Goal: Information Seeking & Learning: Find contact information

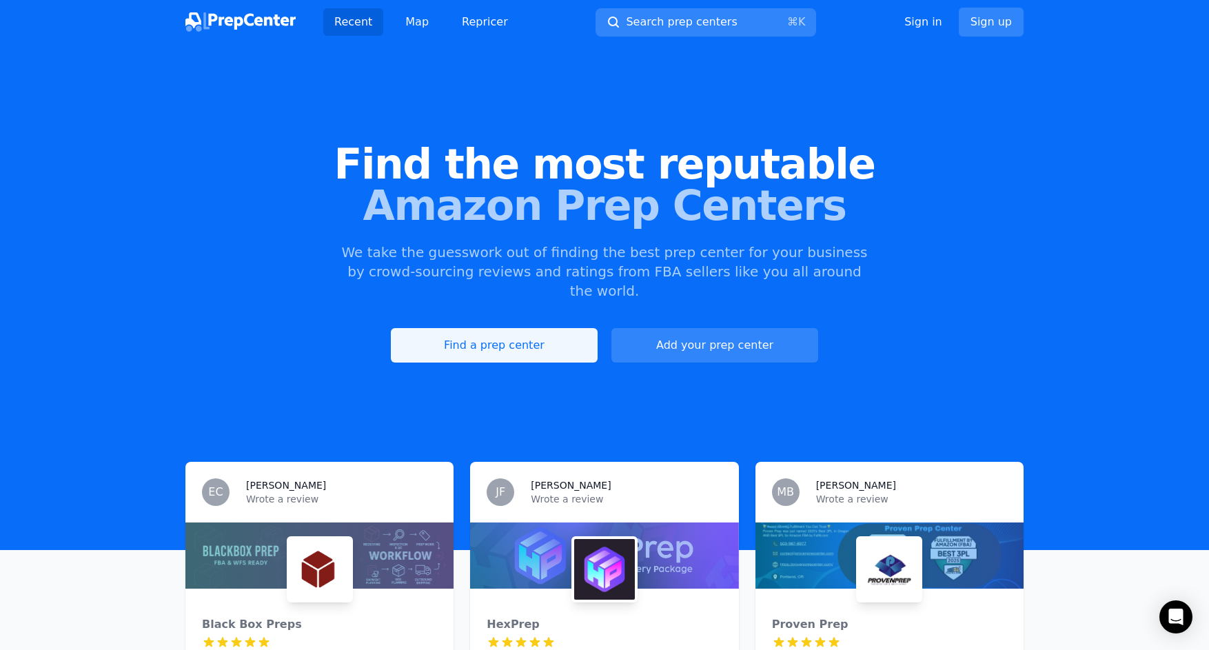
click at [503, 328] on link "Find a prep center" at bounding box center [494, 345] width 207 height 34
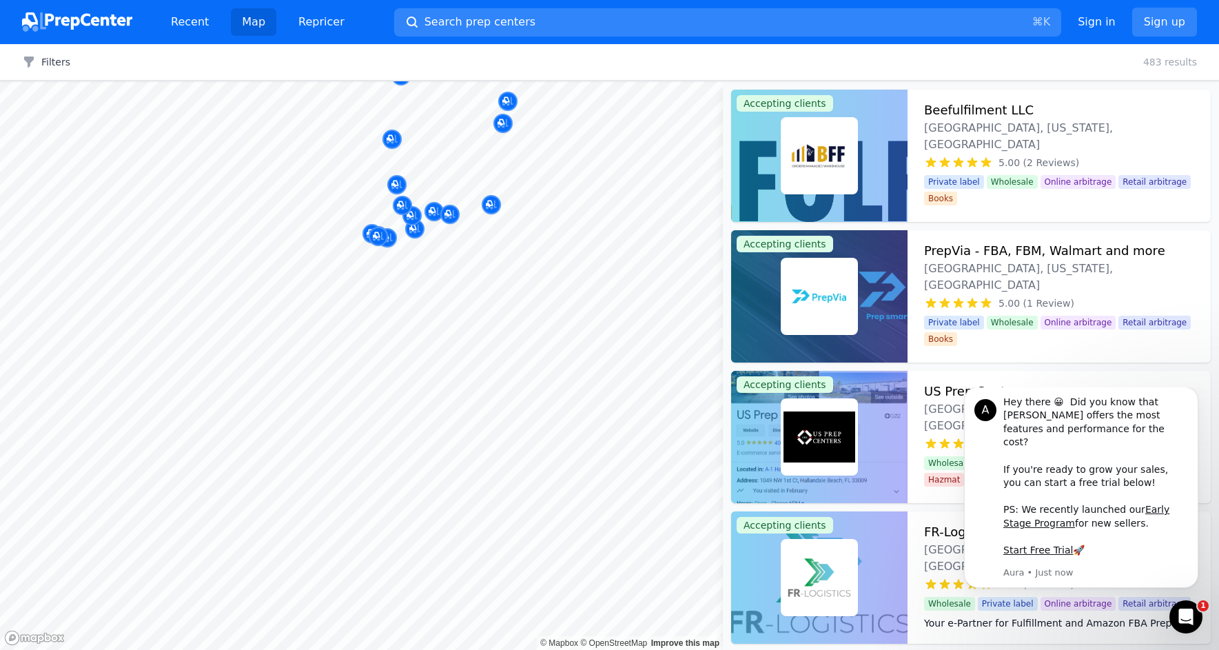
click at [404, 296] on div "MyPrepCenter [GEOGRAPHIC_DATA], [GEOGRAPHIC_DATA], [GEOGRAPHIC_DATA] 5.00 (13 R…" at bounding box center [505, 254] width 241 height 89
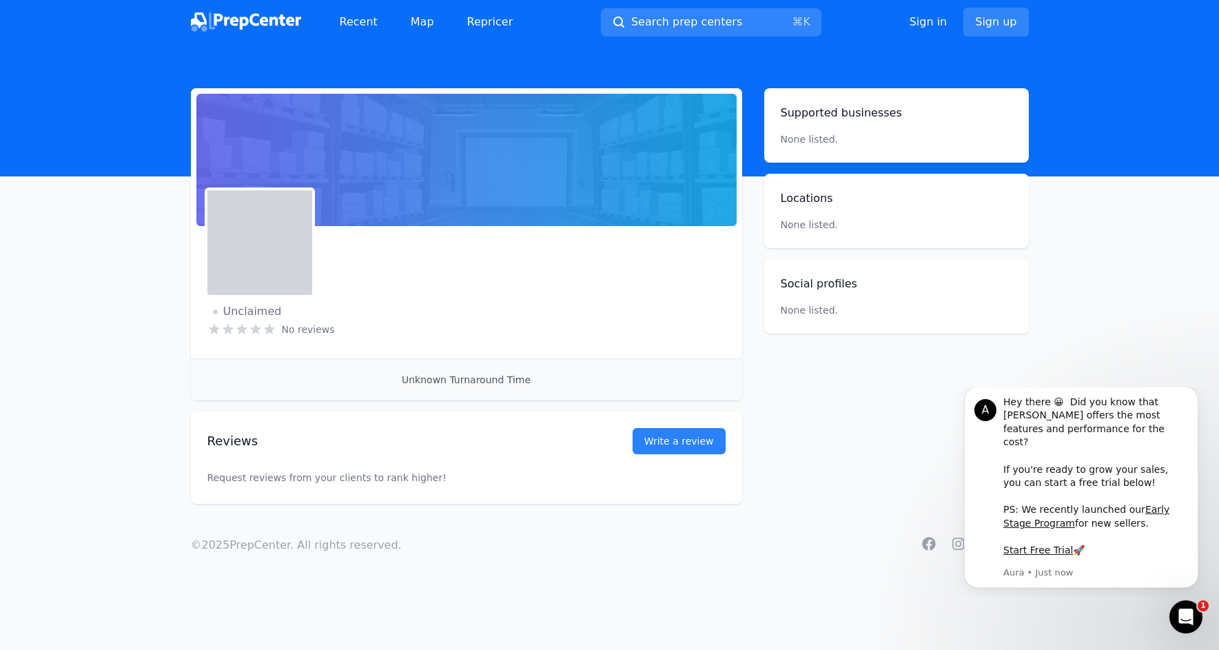
click at [404, 296] on div "Unclaimed No reviews Email Visit website" at bounding box center [466, 292] width 518 height 99
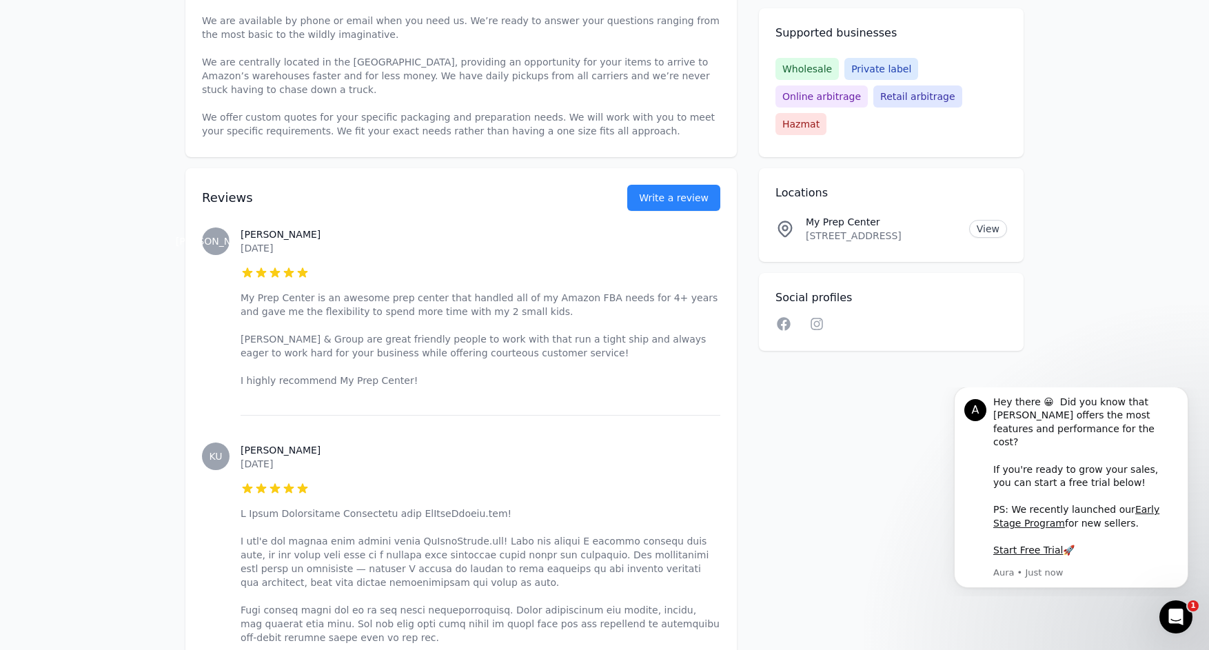
scroll to position [580, 0]
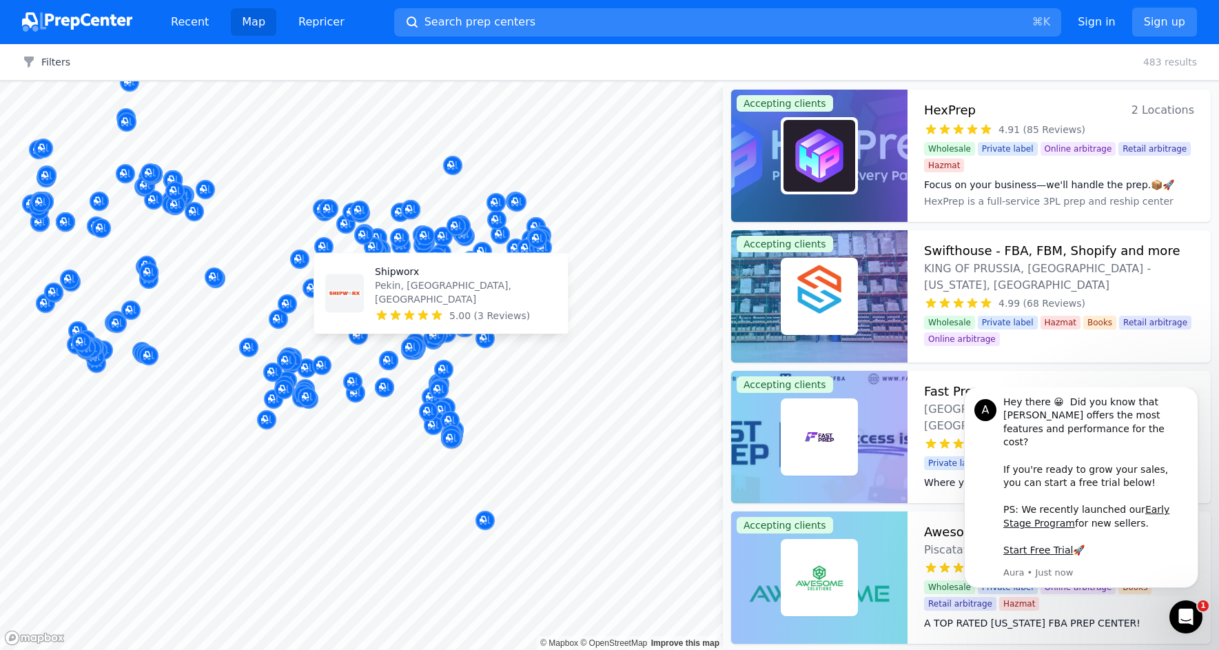
click at [367, 312] on body "Recent Map Repricer Search prep centers ⌘ K Open main menu Sign in Sign up Filt…" at bounding box center [609, 325] width 1219 height 650
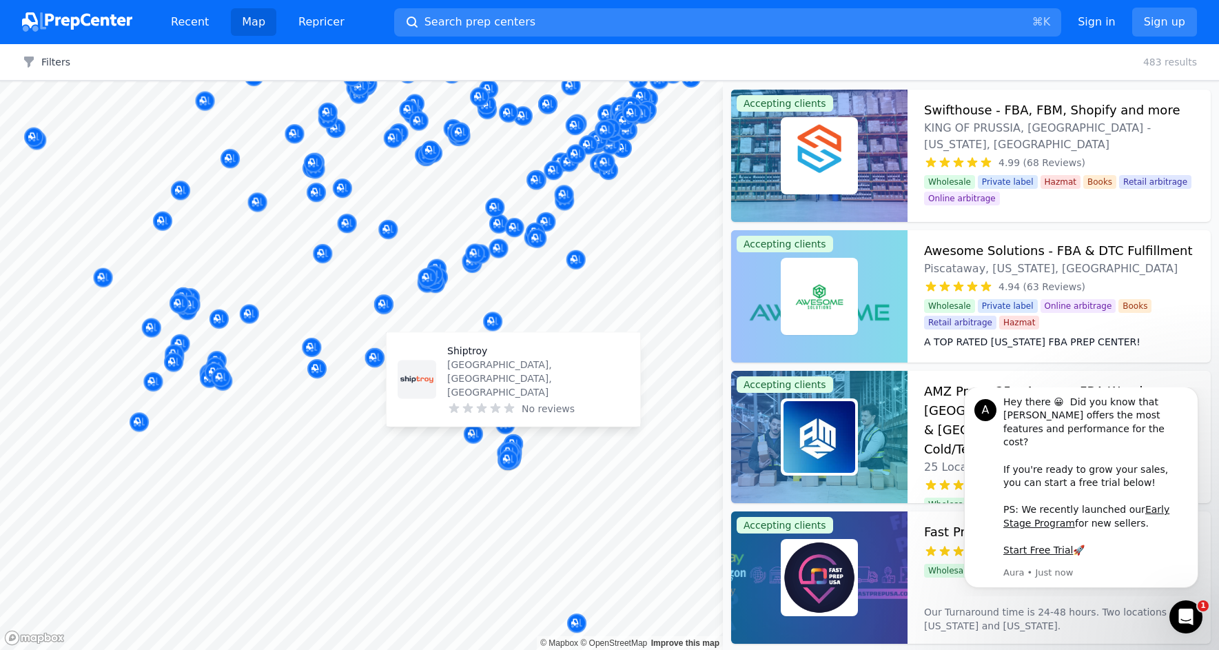
drag, startPoint x: 517, startPoint y: 440, endPoint x: 428, endPoint y: 375, distance: 110.0
click at [428, 375] on body "Recent Map Repricer Search prep centers ⌘ K Open main menu Sign in Sign up Filt…" at bounding box center [609, 325] width 1219 height 650
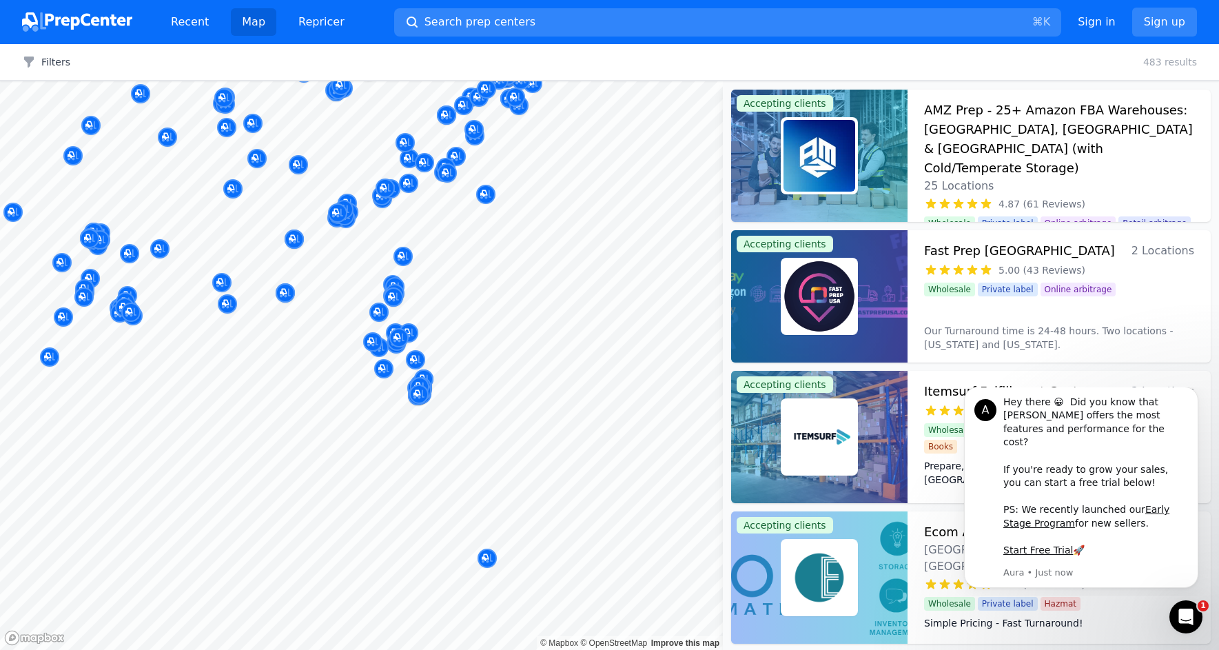
click at [451, 407] on div at bounding box center [505, 410] width 265 height 11
click at [461, 399] on div at bounding box center [428, 397] width 265 height 11
click at [446, 400] on div at bounding box center [428, 397] width 265 height 11
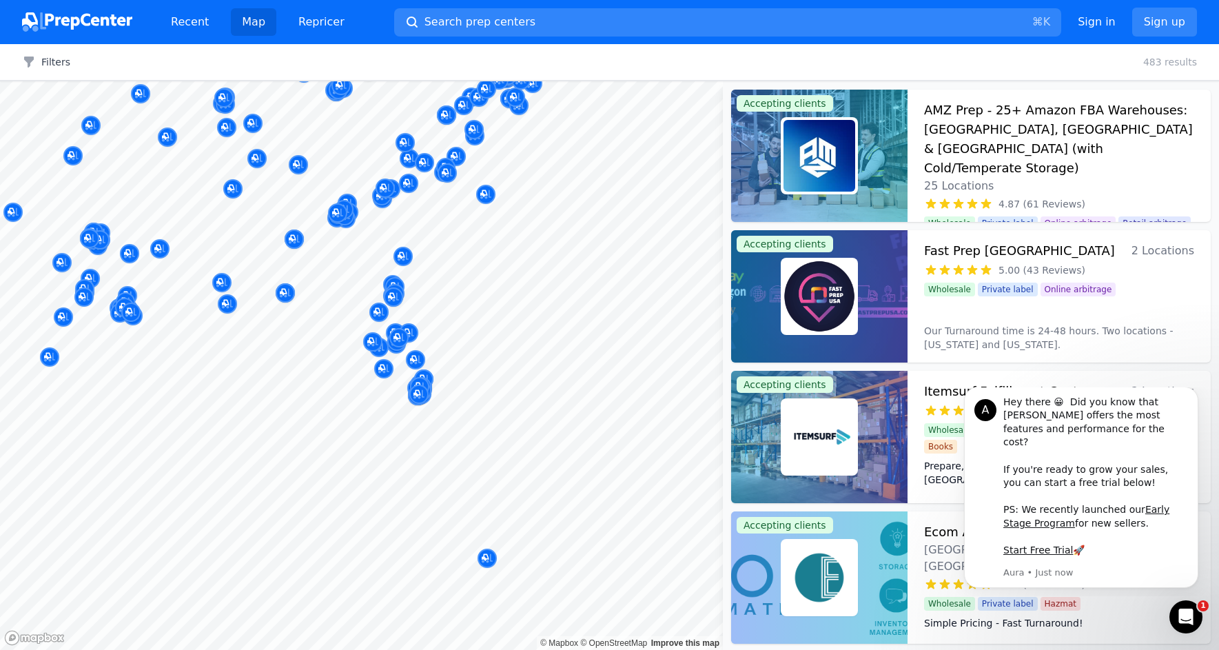
click at [451, 396] on div at bounding box center [428, 397] width 265 height 11
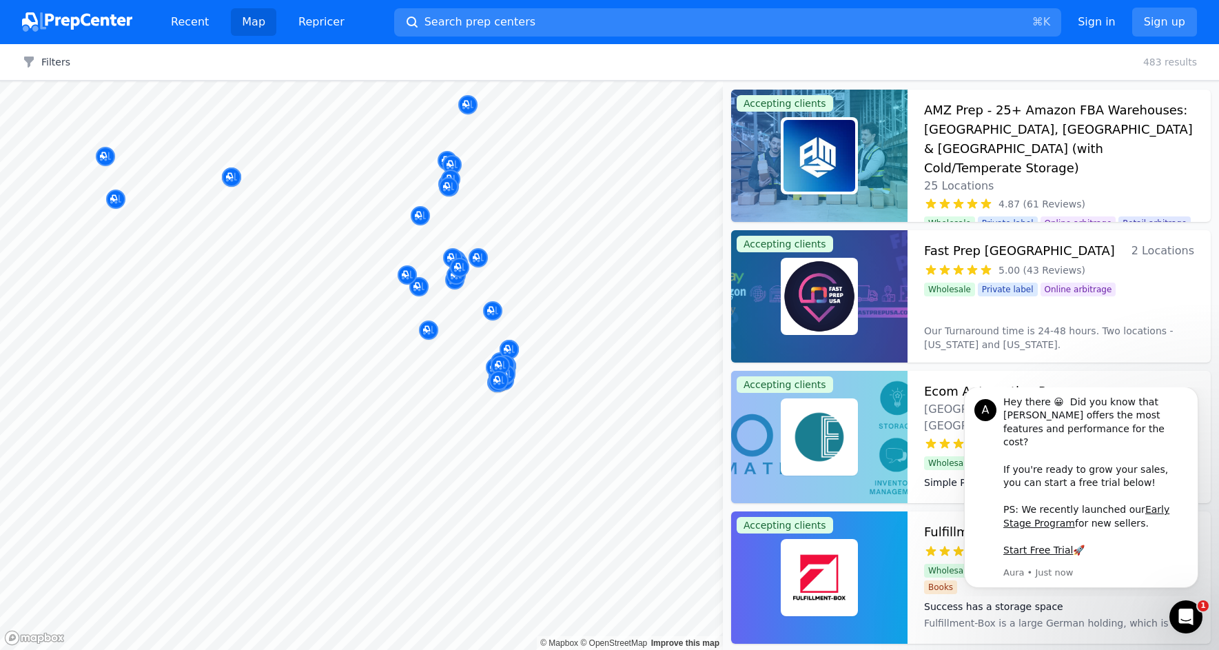
click at [354, 398] on div at bounding box center [428, 397] width 265 height 11
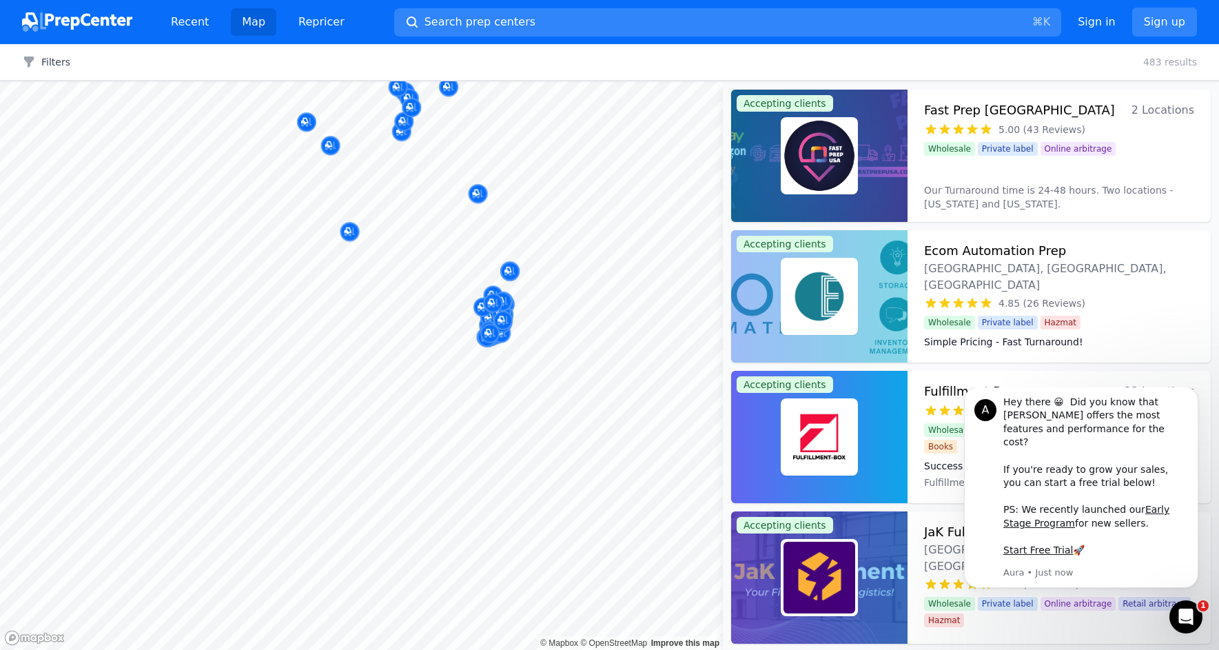
click at [323, 374] on body "Recent Map Repricer Search prep centers ⌘ K Open main menu Sign in Sign up Filt…" at bounding box center [609, 325] width 1219 height 650
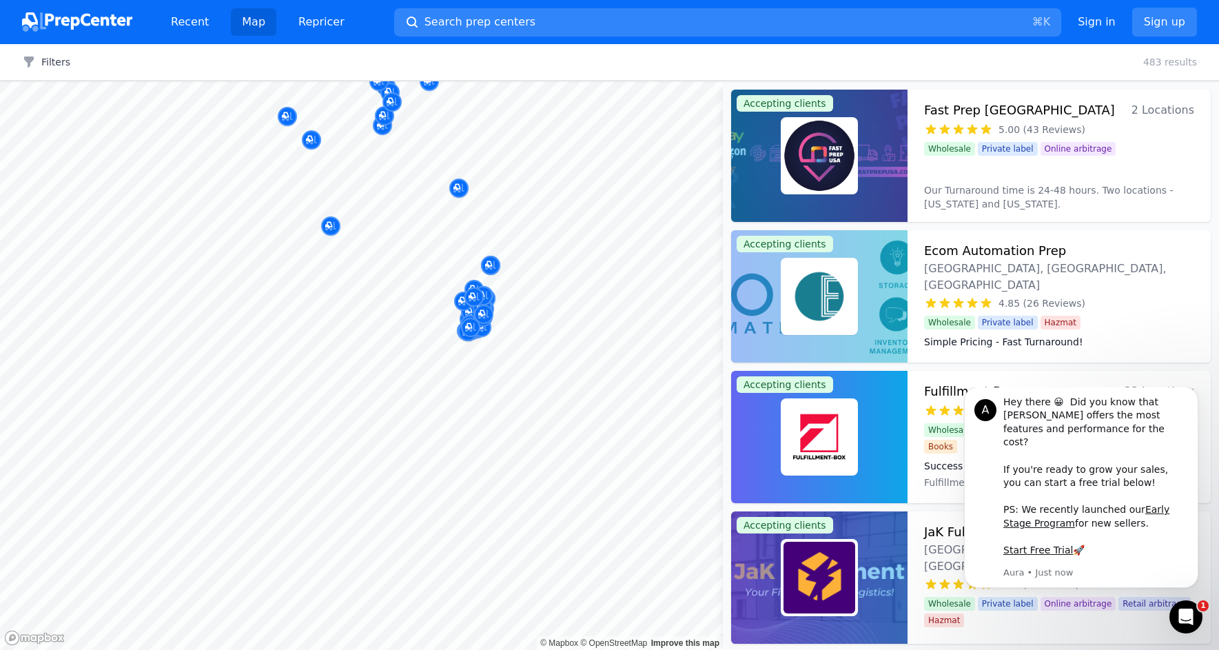
click at [342, 368] on div at bounding box center [419, 372] width 265 height 11
click at [338, 356] on div at bounding box center [435, 361] width 265 height 11
click at [338, 361] on div at bounding box center [424, 364] width 265 height 11
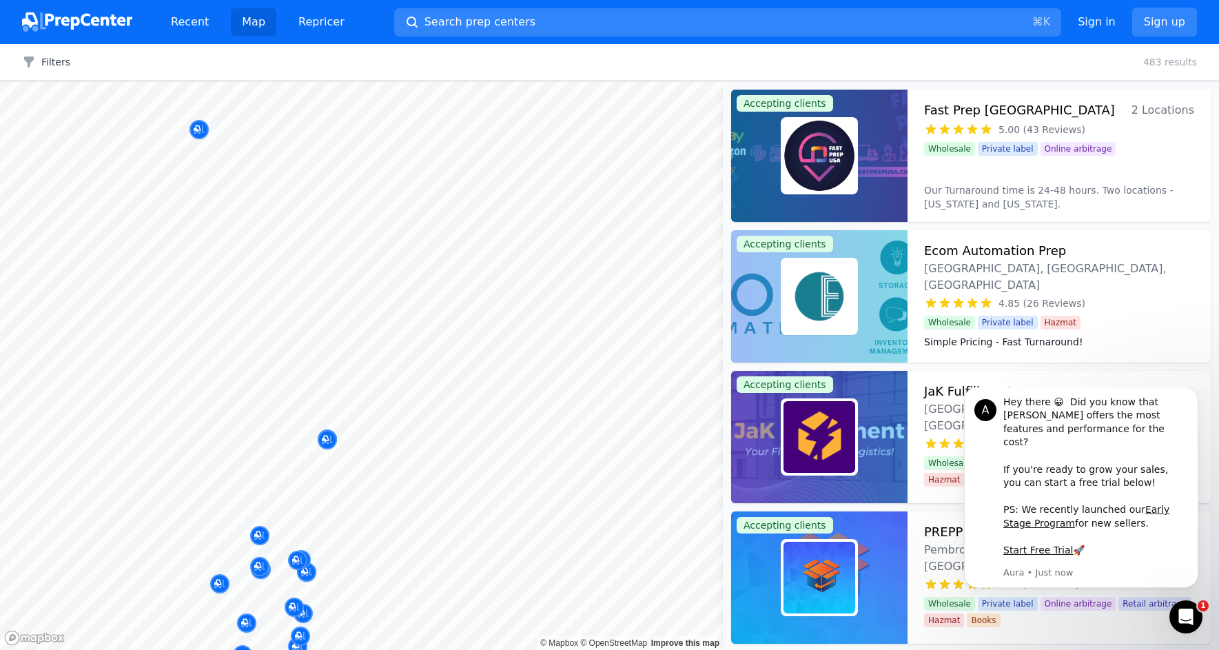
click at [490, 170] on body "Recent Map Repricer Search prep centers ⌘ K Open main menu Sign in Sign up Filt…" at bounding box center [609, 325] width 1219 height 650
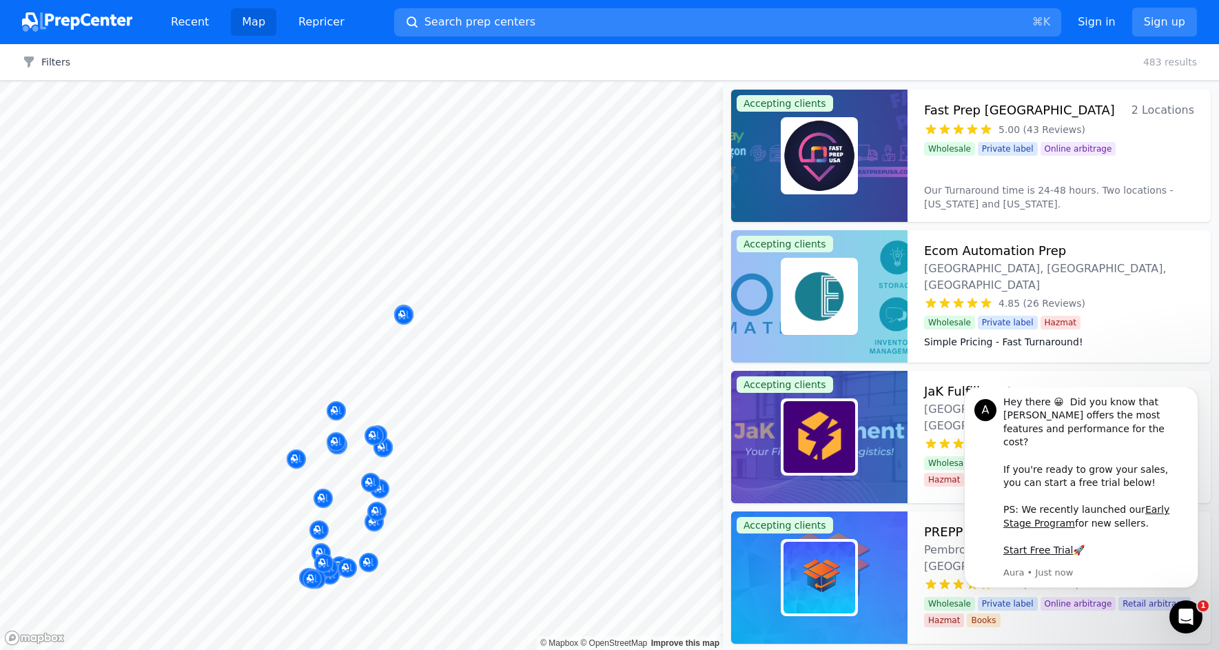
click at [508, 333] on div at bounding box center [441, 332] width 265 height 11
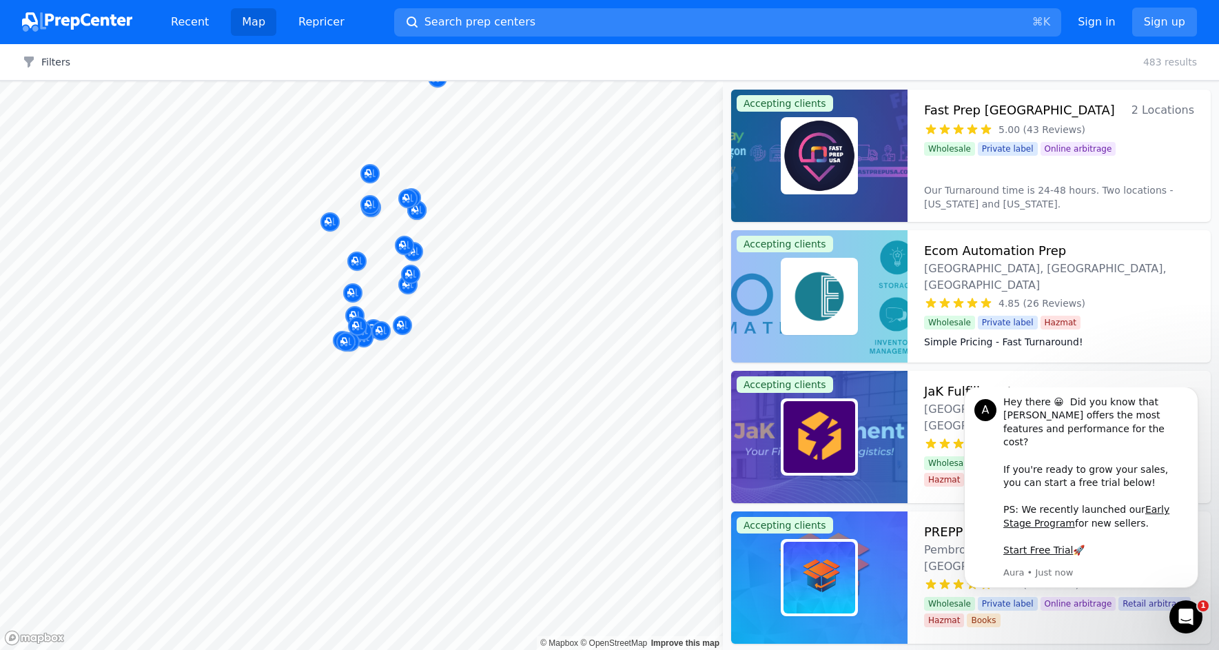
click at [445, 361] on div at bounding box center [424, 364] width 265 height 11
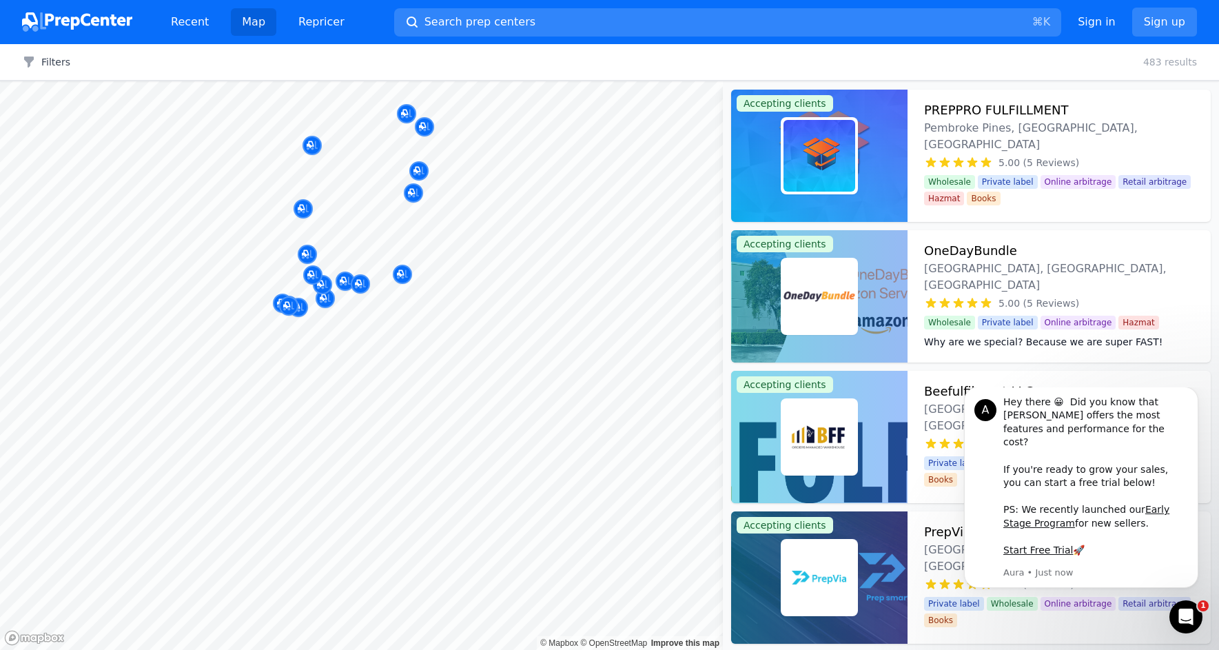
click at [396, 375] on div at bounding box center [419, 372] width 265 height 11
click at [384, 368] on div at bounding box center [419, 372] width 265 height 11
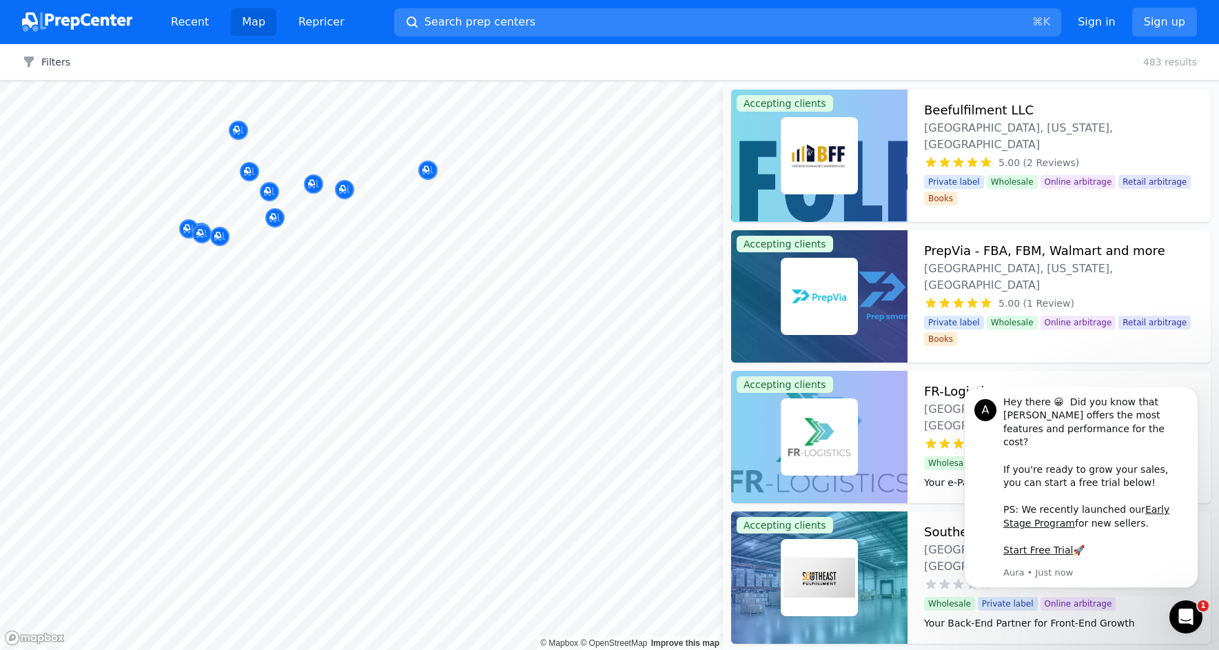
click at [405, 380] on body "Recent Map Repricer Search prep centers ⌘ K Open main menu Sign in Sign up Filt…" at bounding box center [609, 325] width 1219 height 650
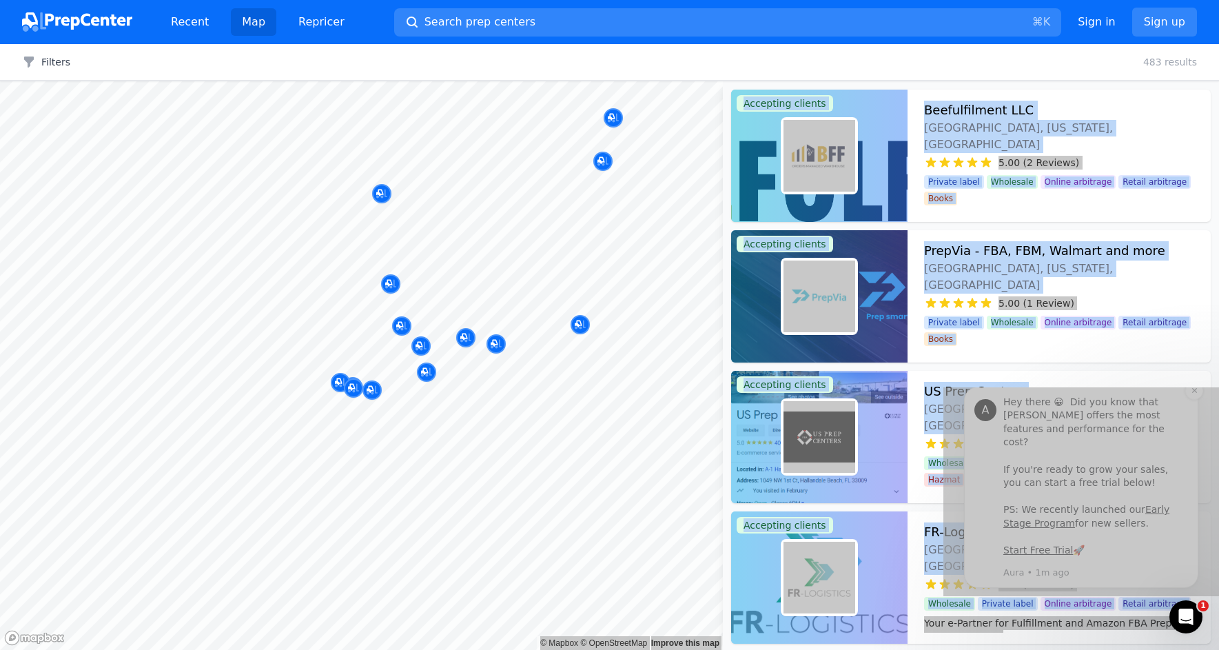
click at [1046, 457] on div "Hey there 😀 Did you know that [PERSON_NAME] offers the most features and perfor…" at bounding box center [1096, 477] width 185 height 162
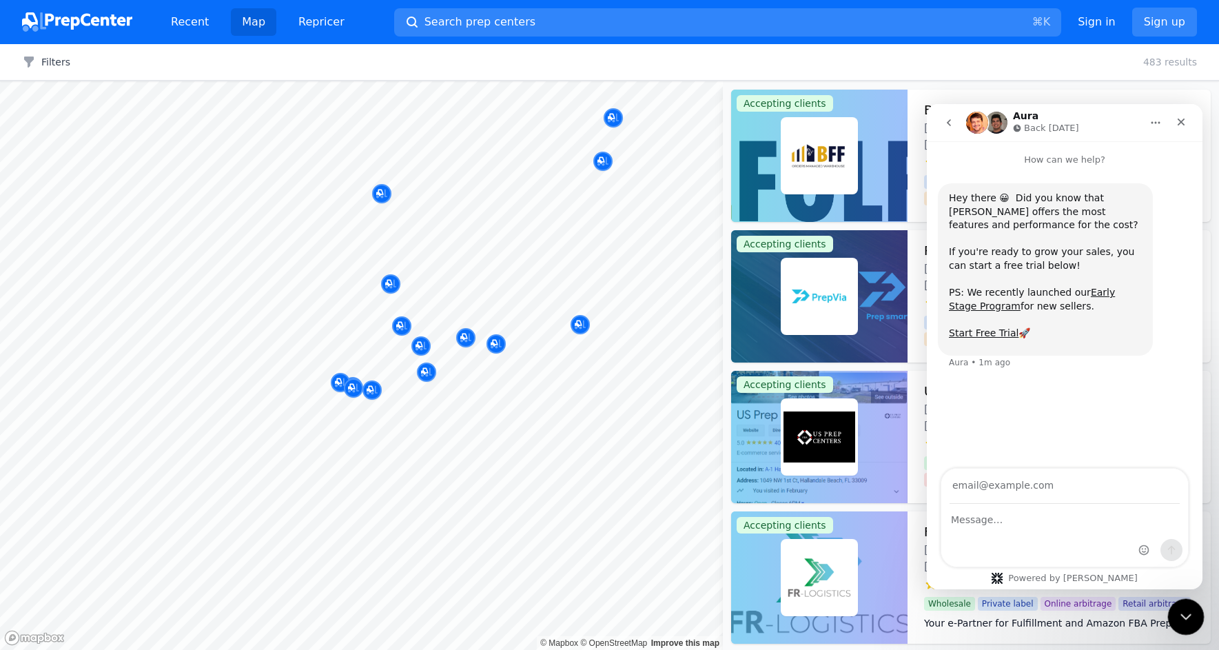
click at [1186, 611] on icon "Close Intercom Messenger" at bounding box center [1184, 615] width 17 height 17
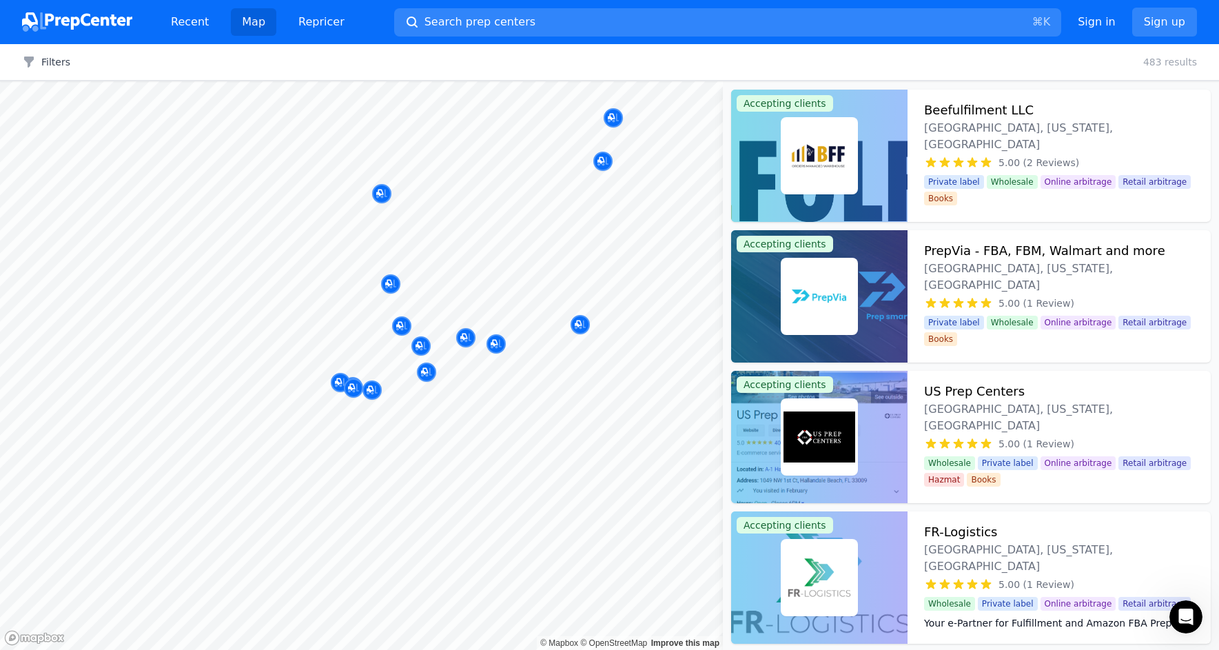
click at [419, 345] on div at bounding box center [415, 345] width 265 height 11
